Goal: Use online tool/utility: Utilize a website feature to perform a specific function

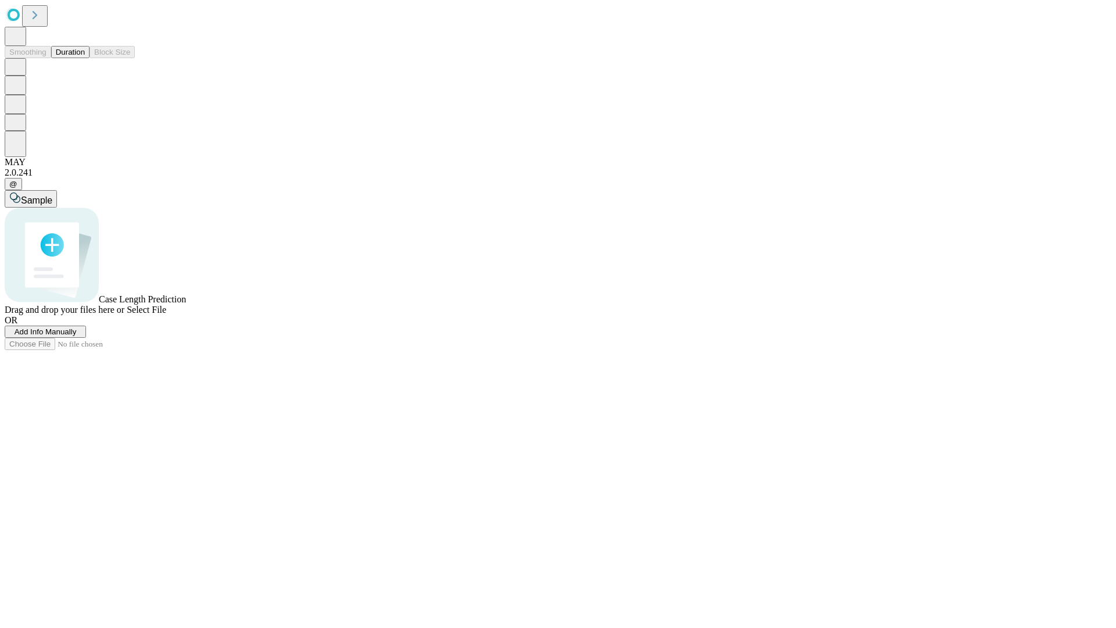
click at [166, 314] on span "Select File" at bounding box center [147, 310] width 40 height 10
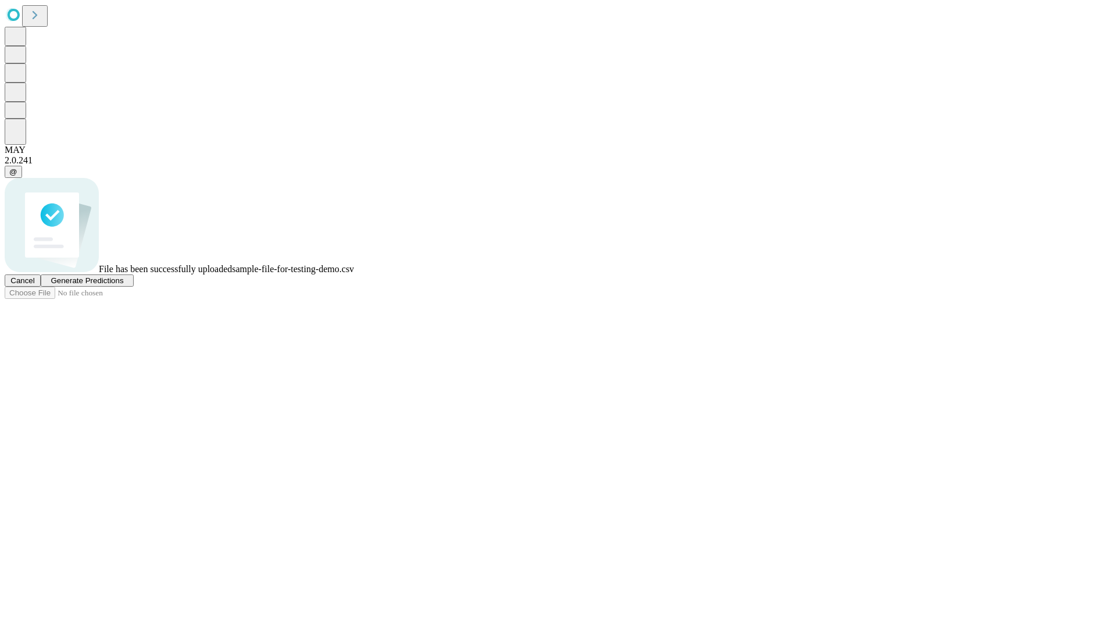
click at [123, 285] on span "Generate Predictions" at bounding box center [87, 280] width 73 height 9
